Goal: Transaction & Acquisition: Book appointment/travel/reservation

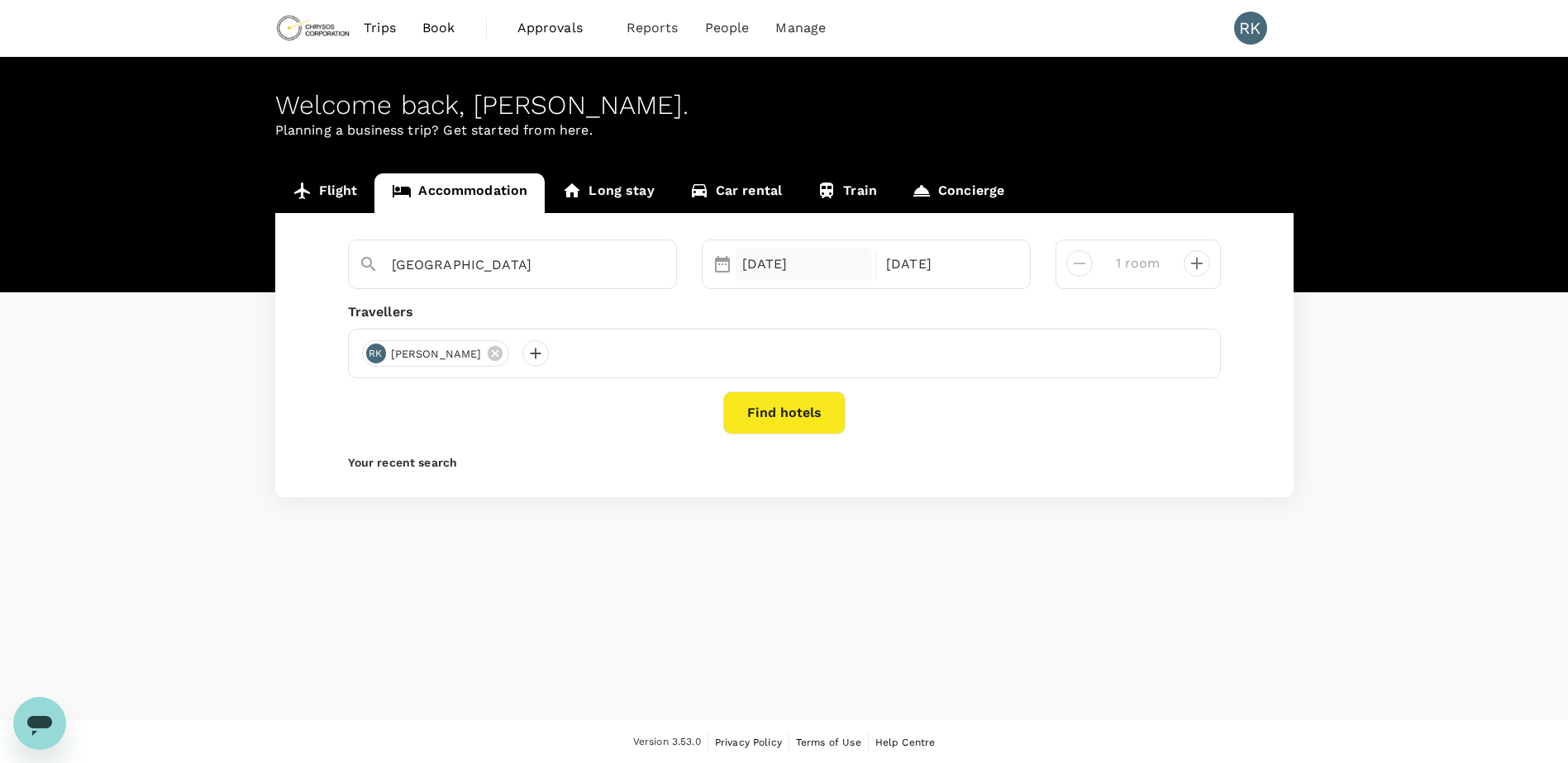
click at [800, 260] on div "07 Oct" at bounding box center [804, 264] width 137 height 33
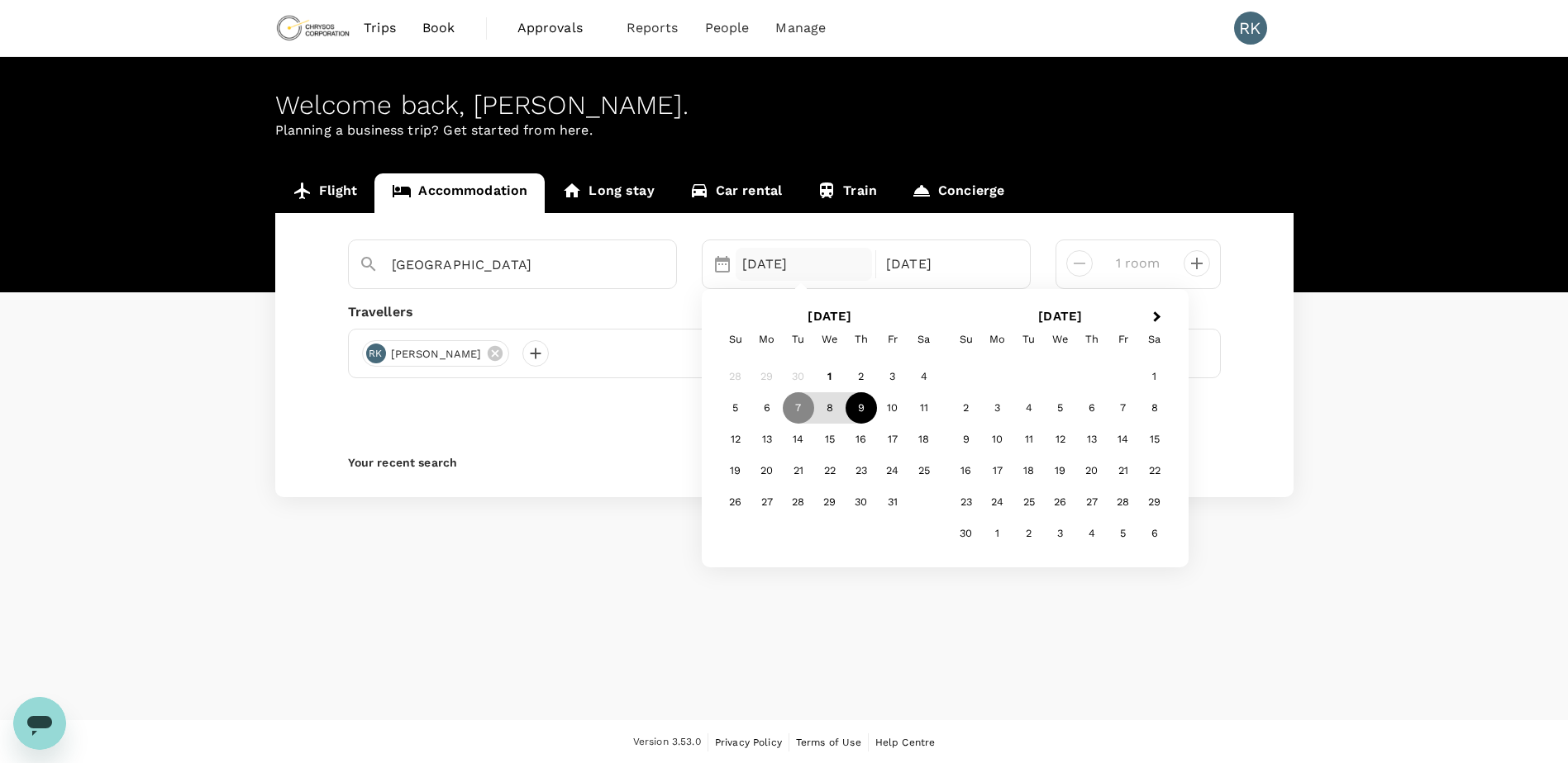
click at [858, 410] on div "9" at bounding box center [861, 408] width 32 height 32
click at [903, 410] on div "10" at bounding box center [892, 408] width 32 height 32
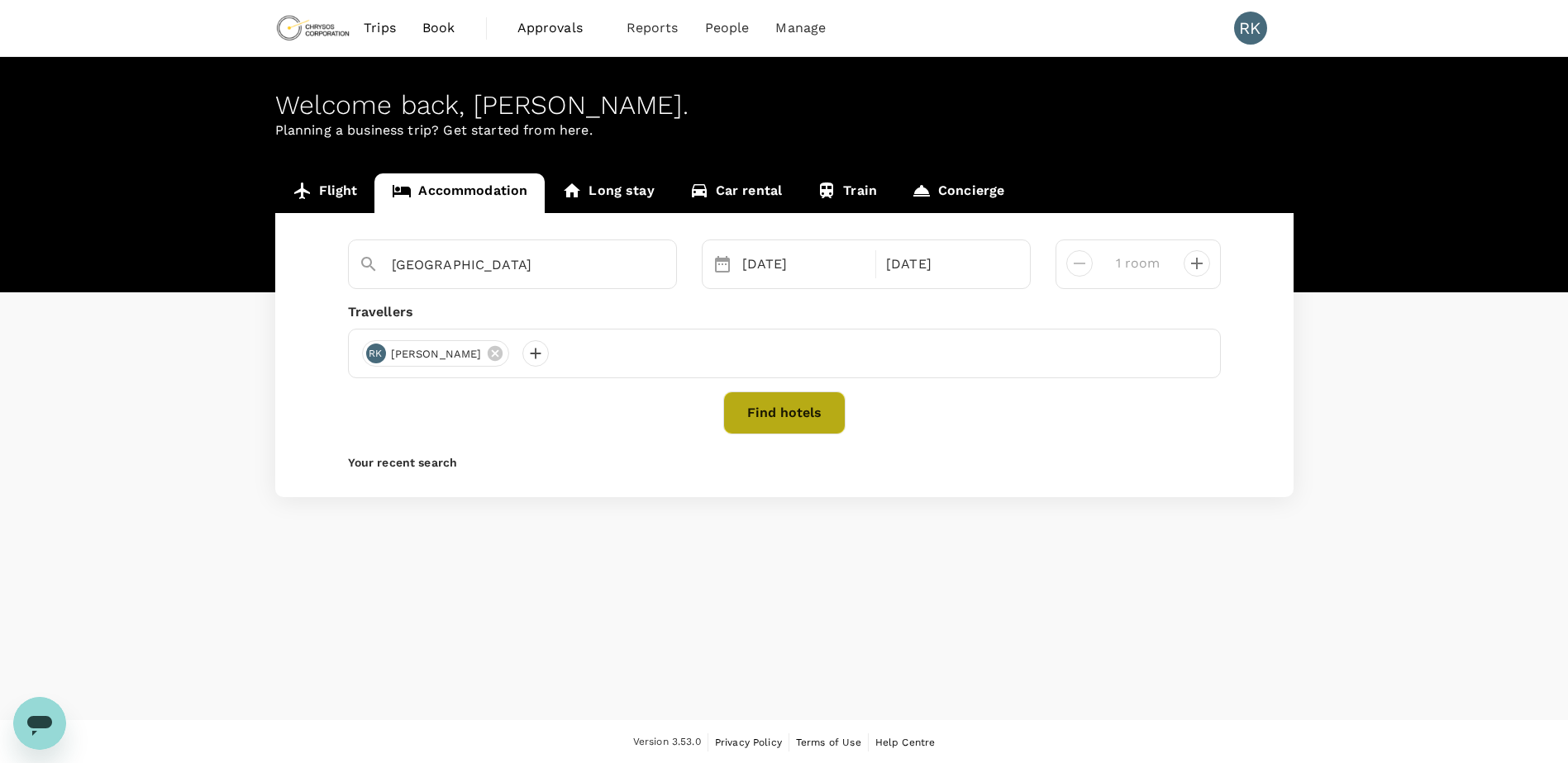
click at [806, 410] on button "Find hotels" at bounding box center [784, 413] width 122 height 43
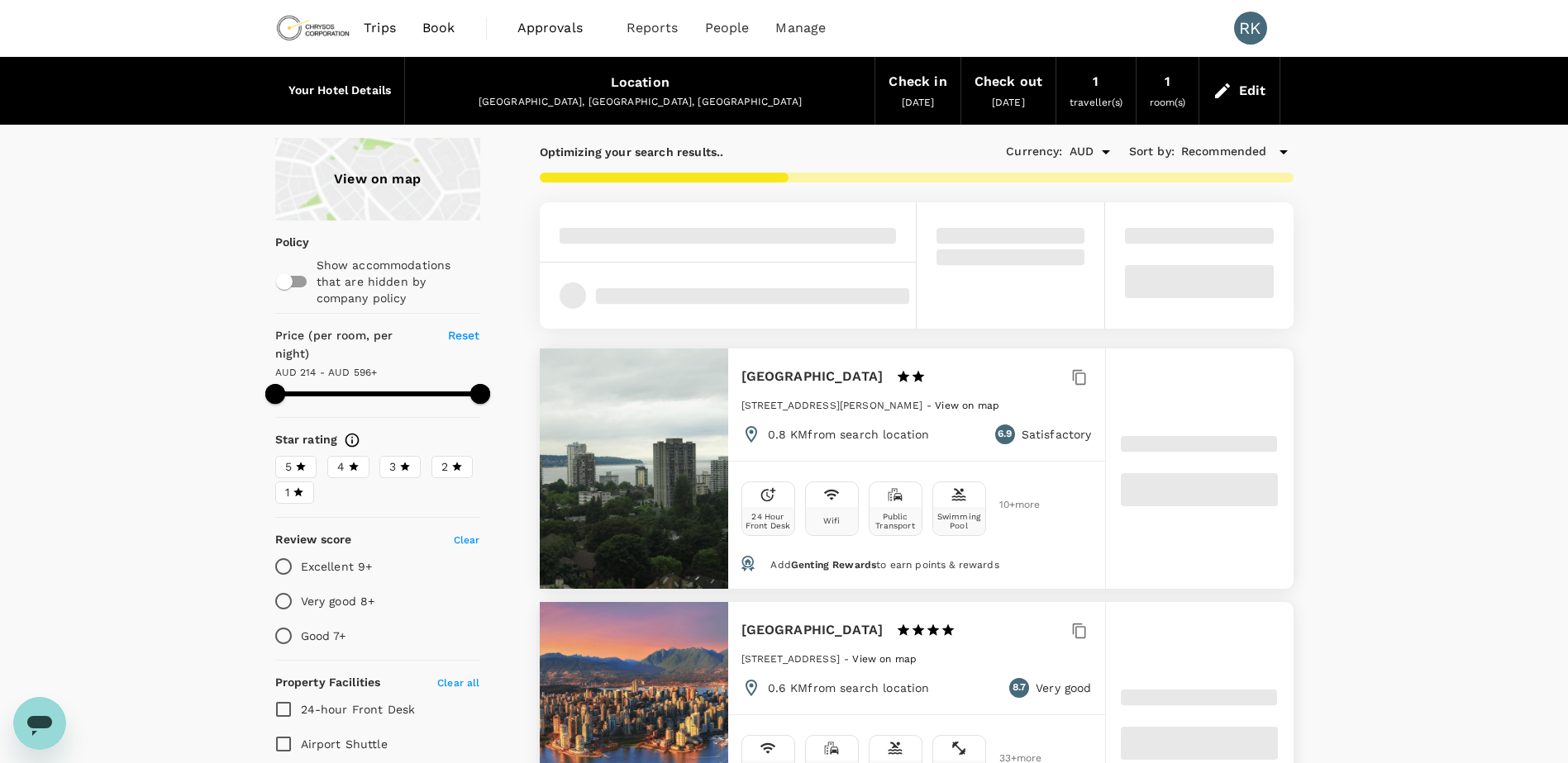
type input "595.59"
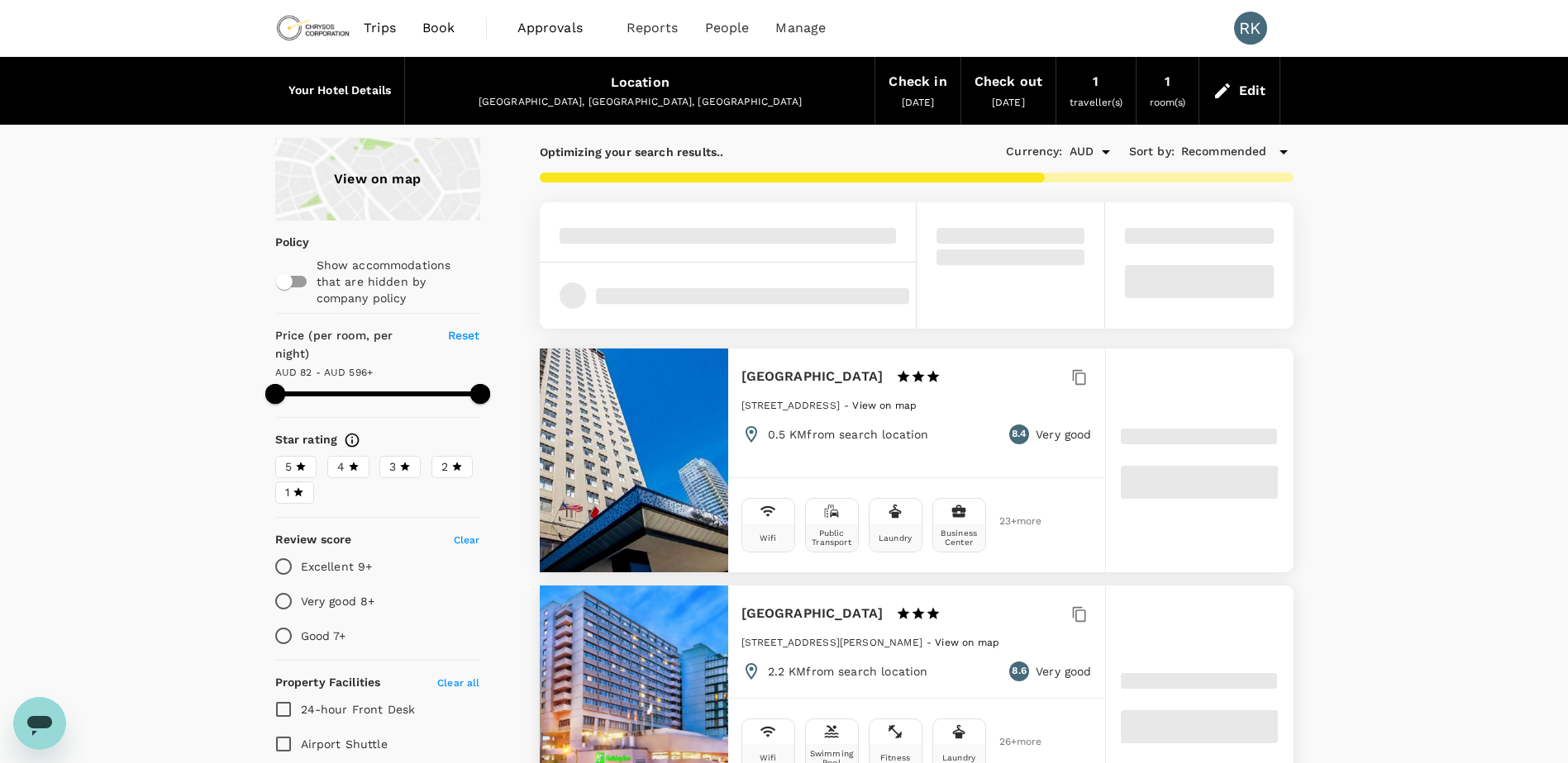
type input "81.59"
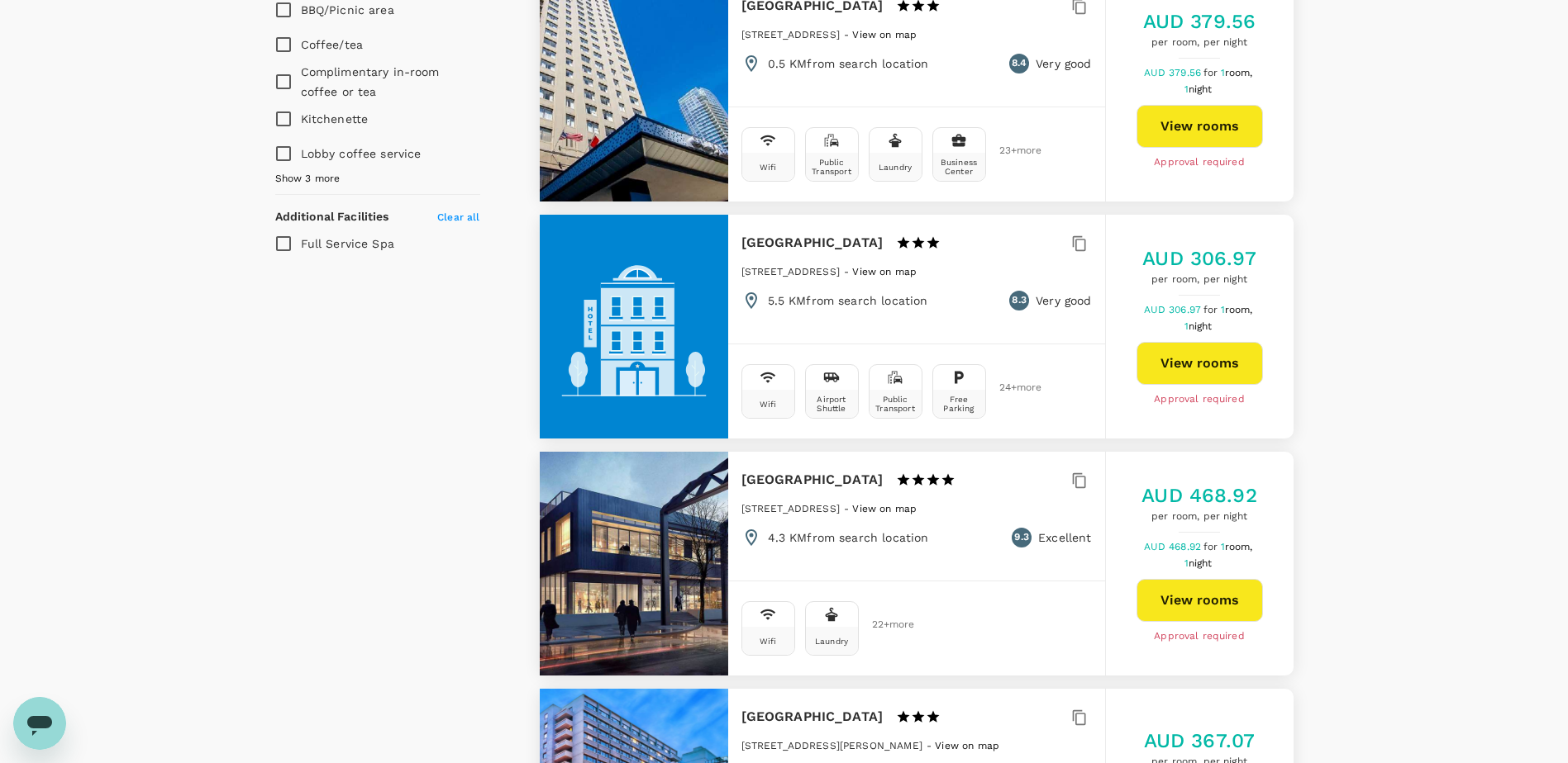
scroll to position [1074, 0]
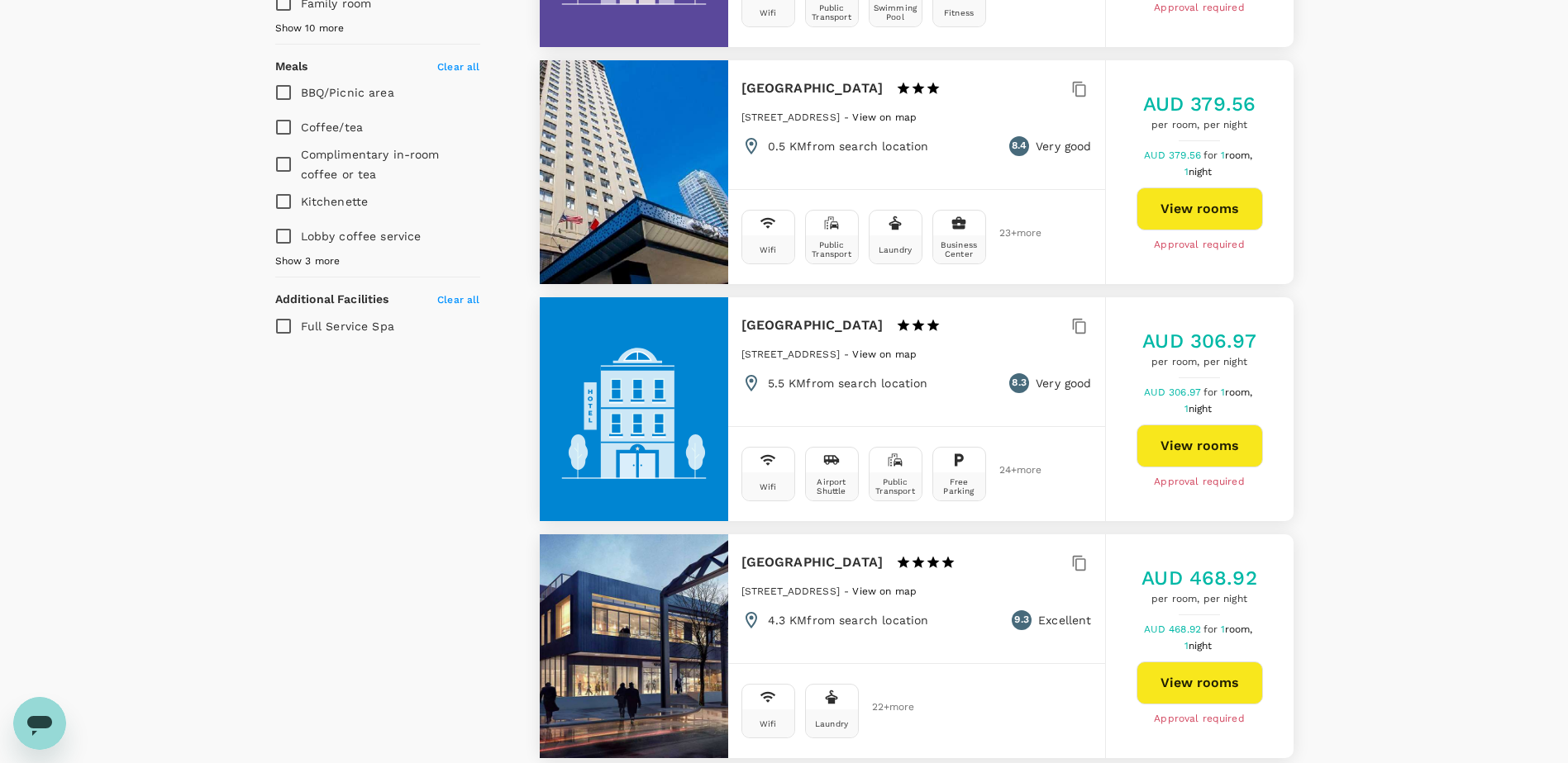
click at [785, 92] on h6 "[GEOGRAPHIC_DATA]" at bounding box center [812, 88] width 142 height 23
click at [1171, 211] on button "View rooms" at bounding box center [1199, 209] width 126 height 43
type input "595.59"
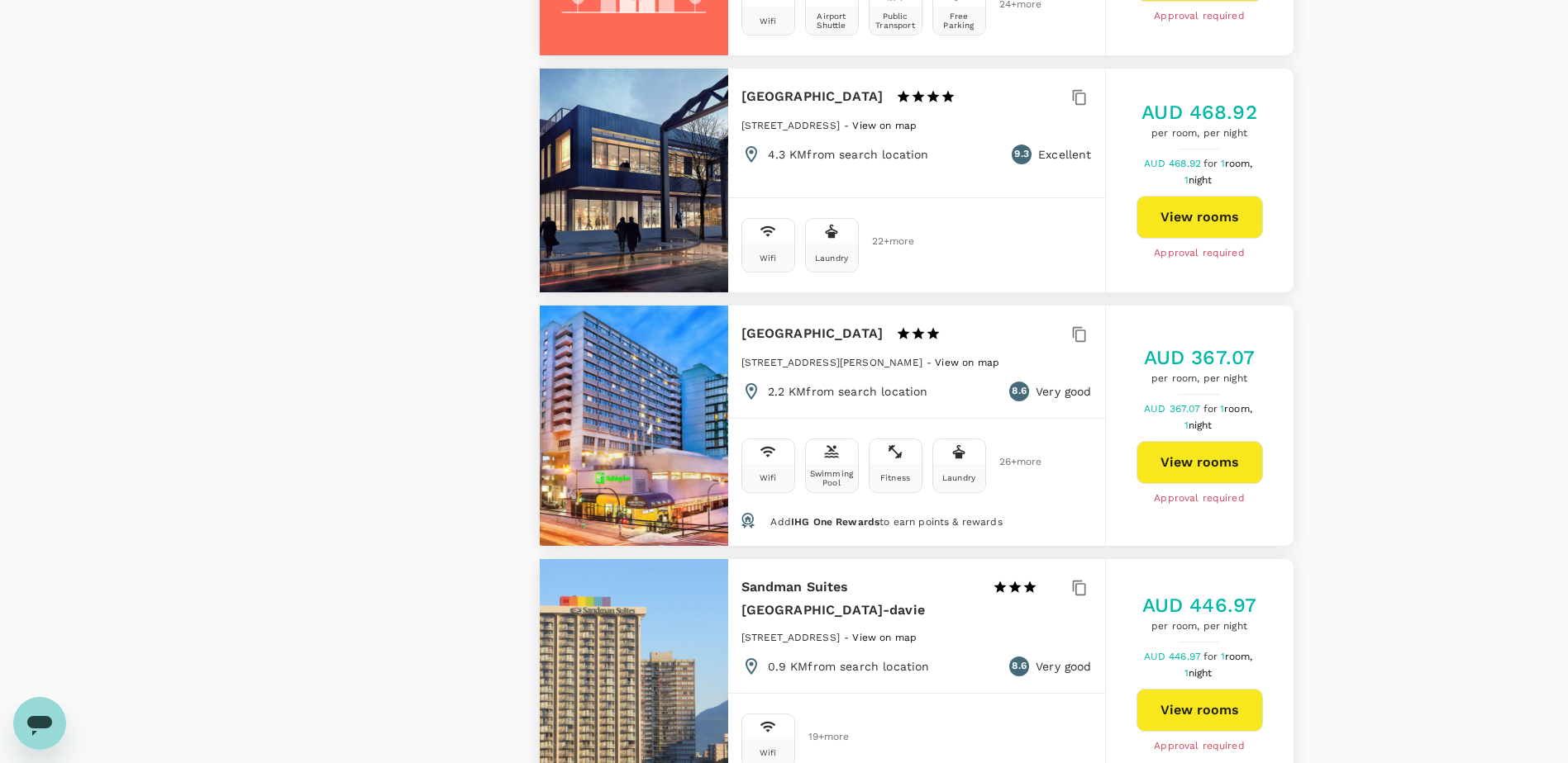
scroll to position [1322, 0]
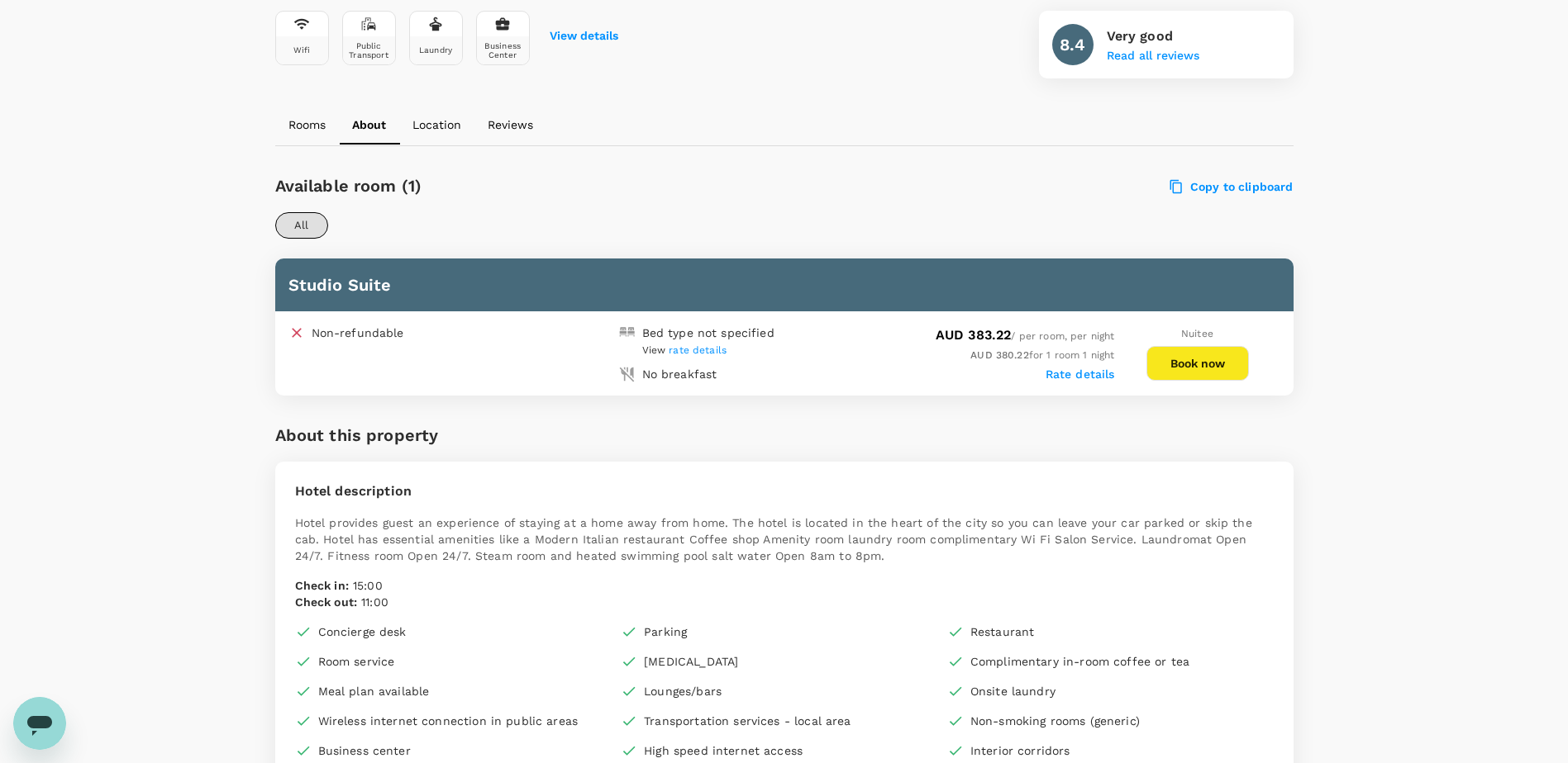
scroll to position [661, 0]
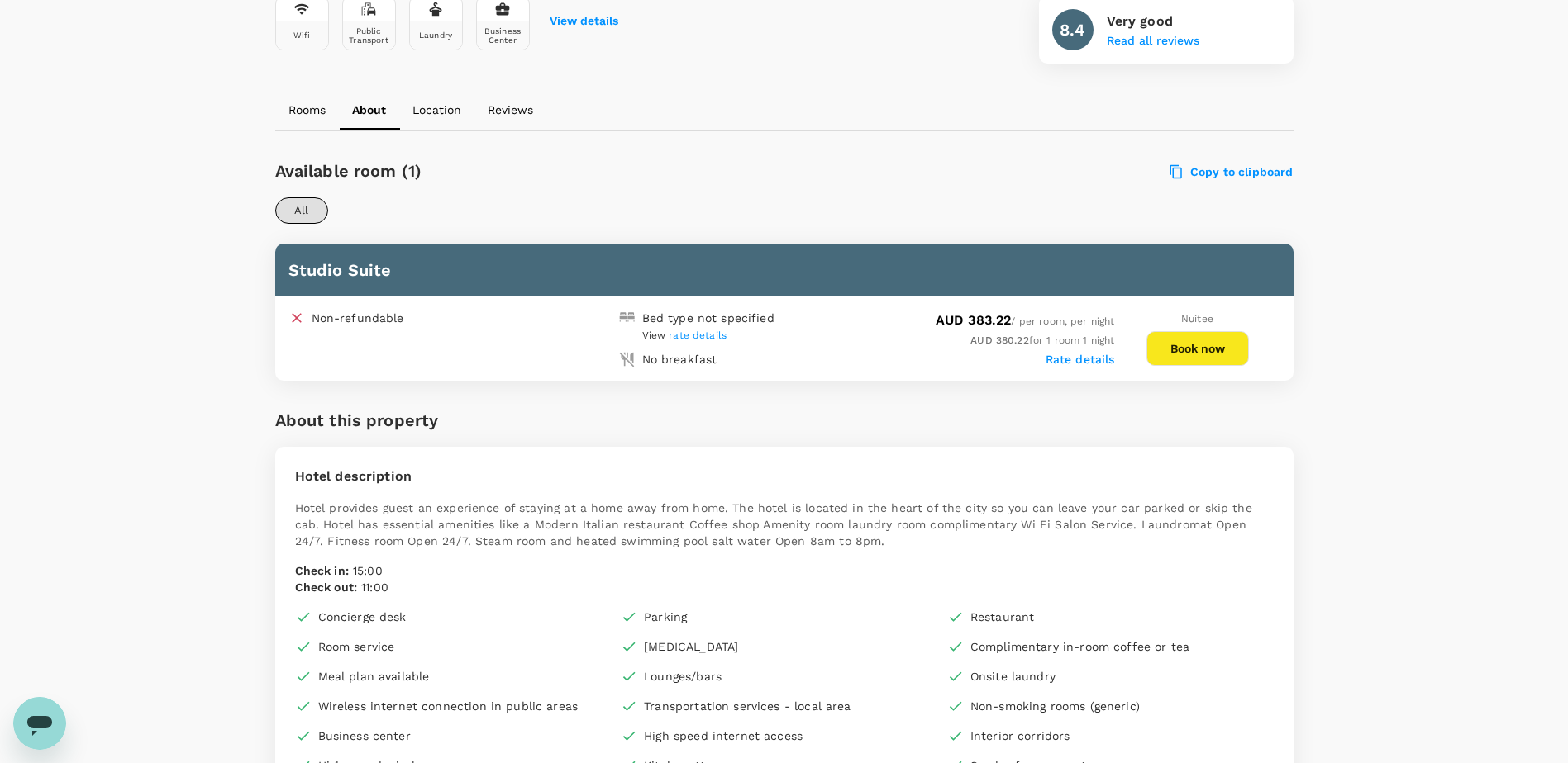
click at [707, 338] on span "rate details" at bounding box center [698, 335] width 58 height 12
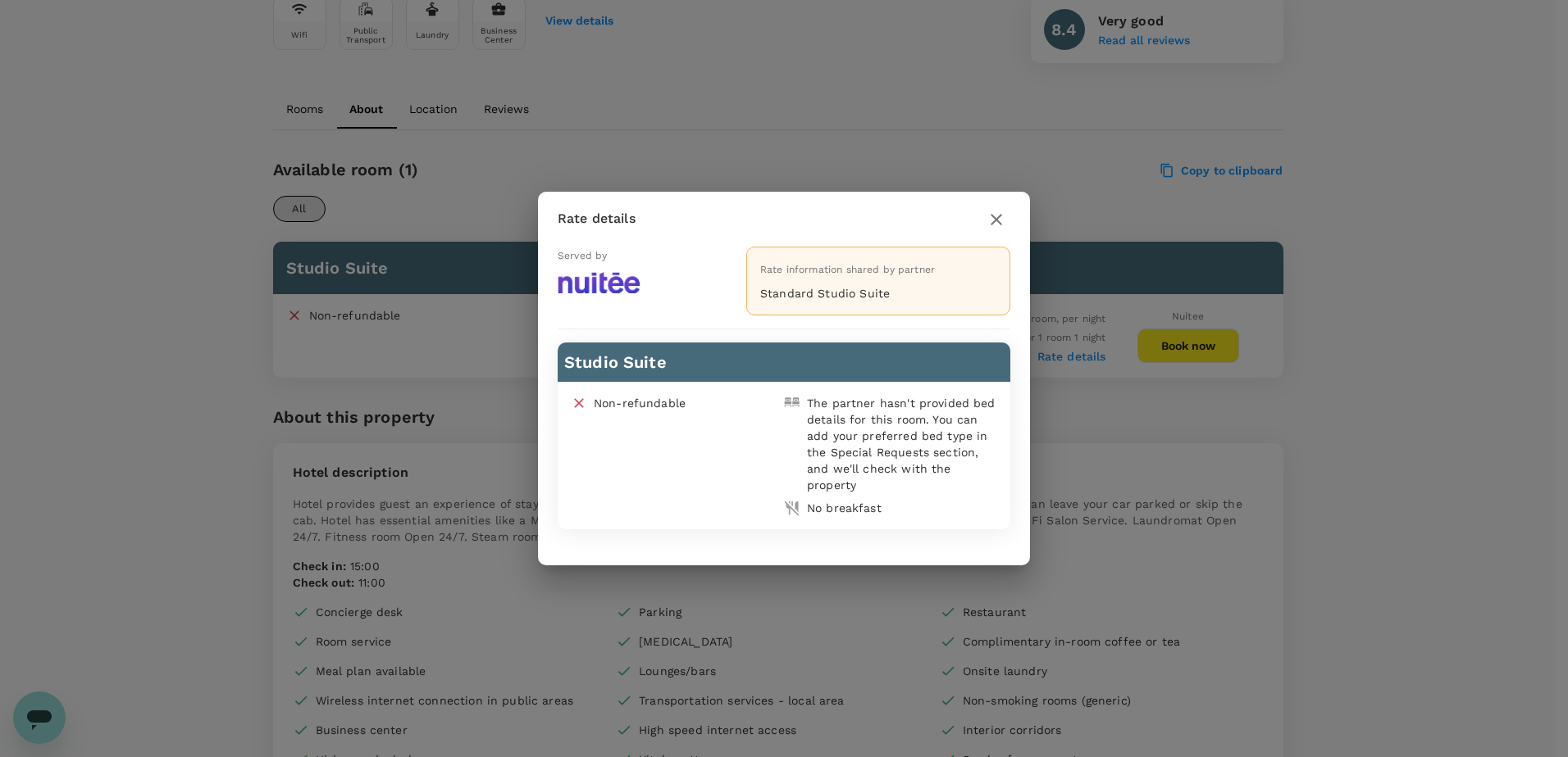
click at [997, 220] on icon "button" at bounding box center [996, 220] width 12 height 12
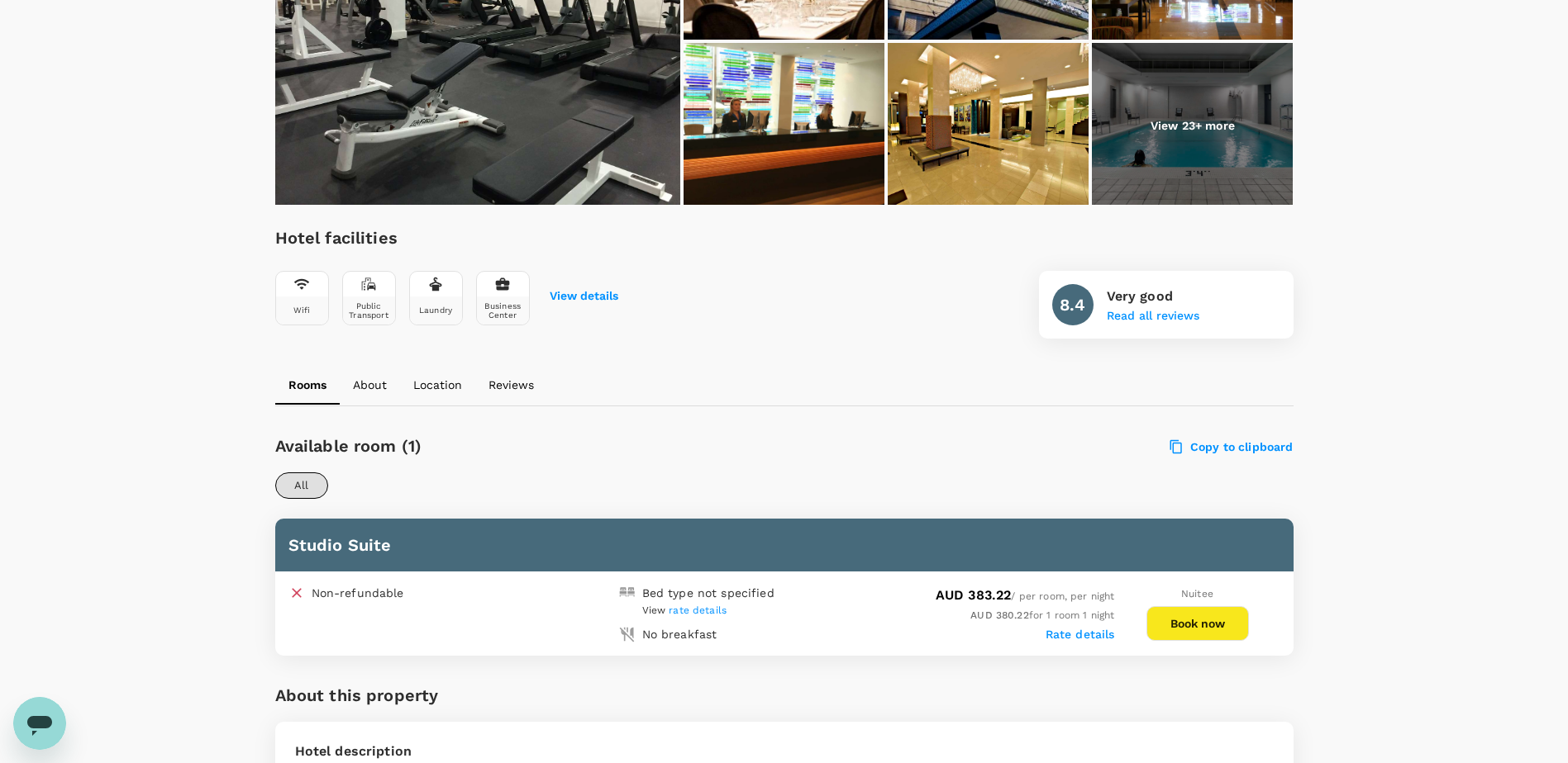
scroll to position [0, 0]
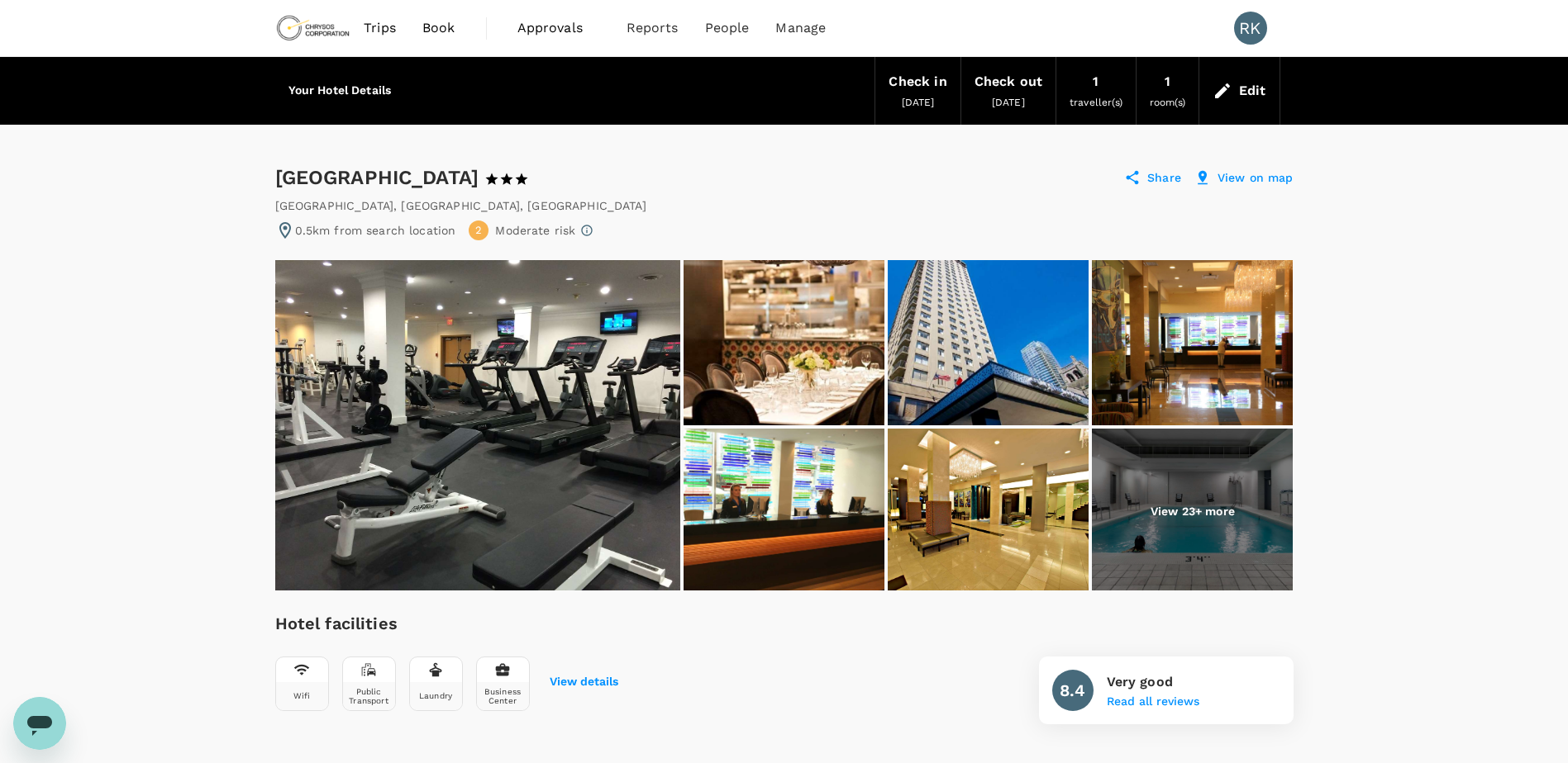
click at [1263, 179] on p "View on map" at bounding box center [1255, 178] width 76 height 16
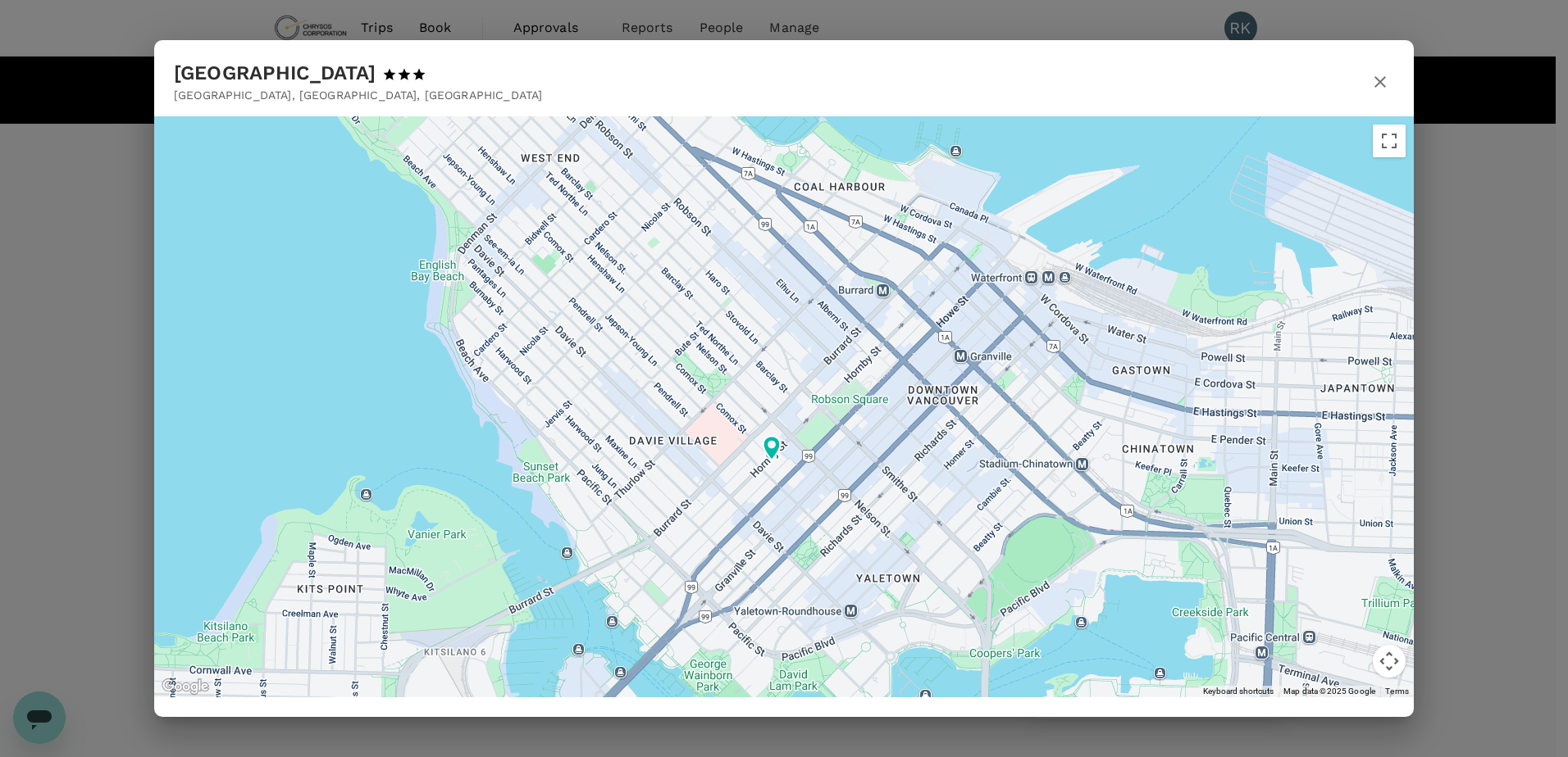
drag, startPoint x: 874, startPoint y: 338, endPoint x: 846, endPoint y: 366, distance: 39.6
click at [846, 366] on div at bounding box center [784, 407] width 1260 height 581
click at [1382, 79] on icon "button" at bounding box center [1381, 82] width 20 height 20
